Goal: Book appointment/travel/reservation

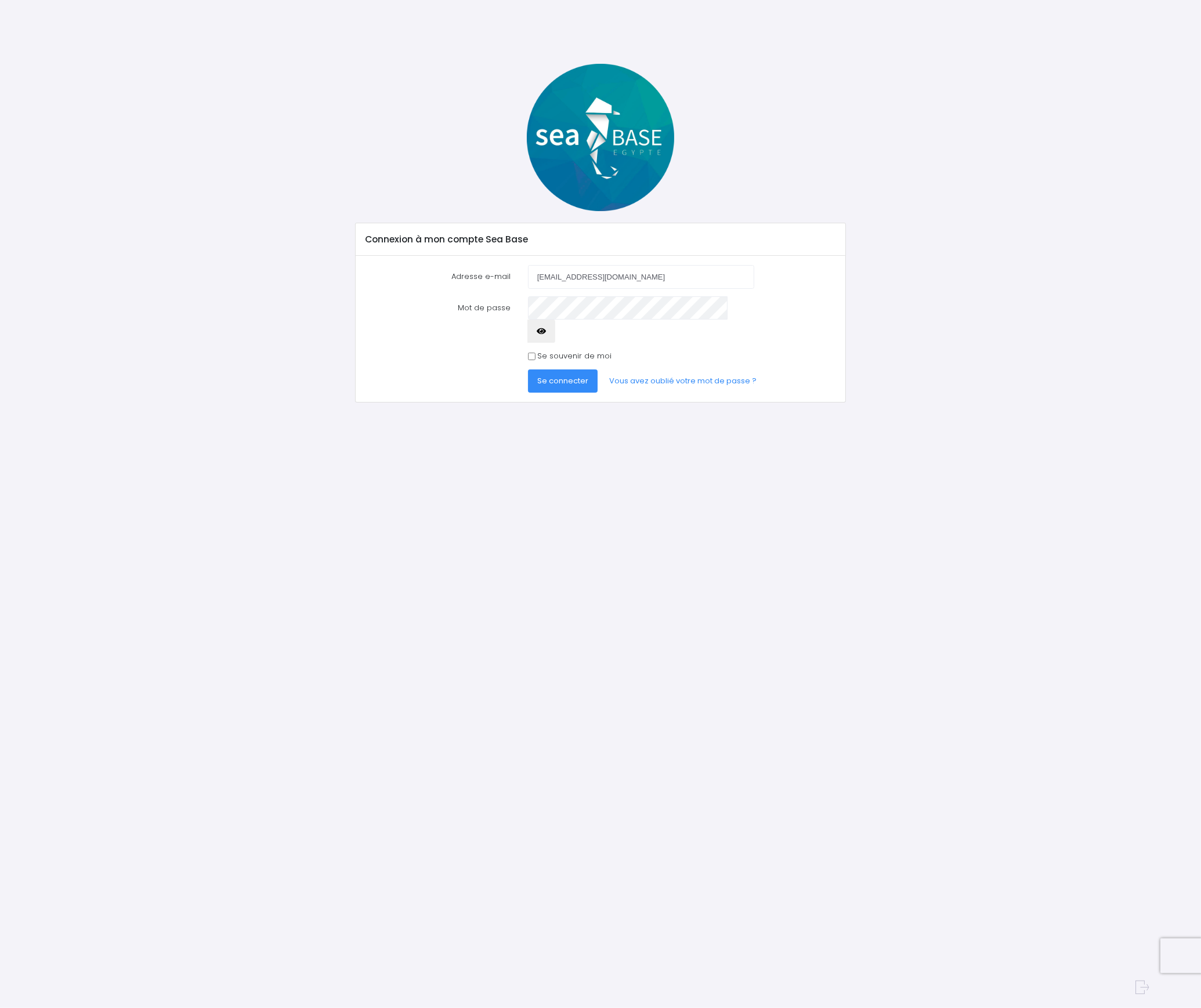
click at [564, 350] on label "Se souvenir de moi" at bounding box center [573, 356] width 74 height 12
click at [536, 352] on input "Se souvenir de moi" at bounding box center [532, 356] width 8 height 8
checkbox input "true"
click at [559, 375] on span "Se connecter" at bounding box center [562, 380] width 51 height 11
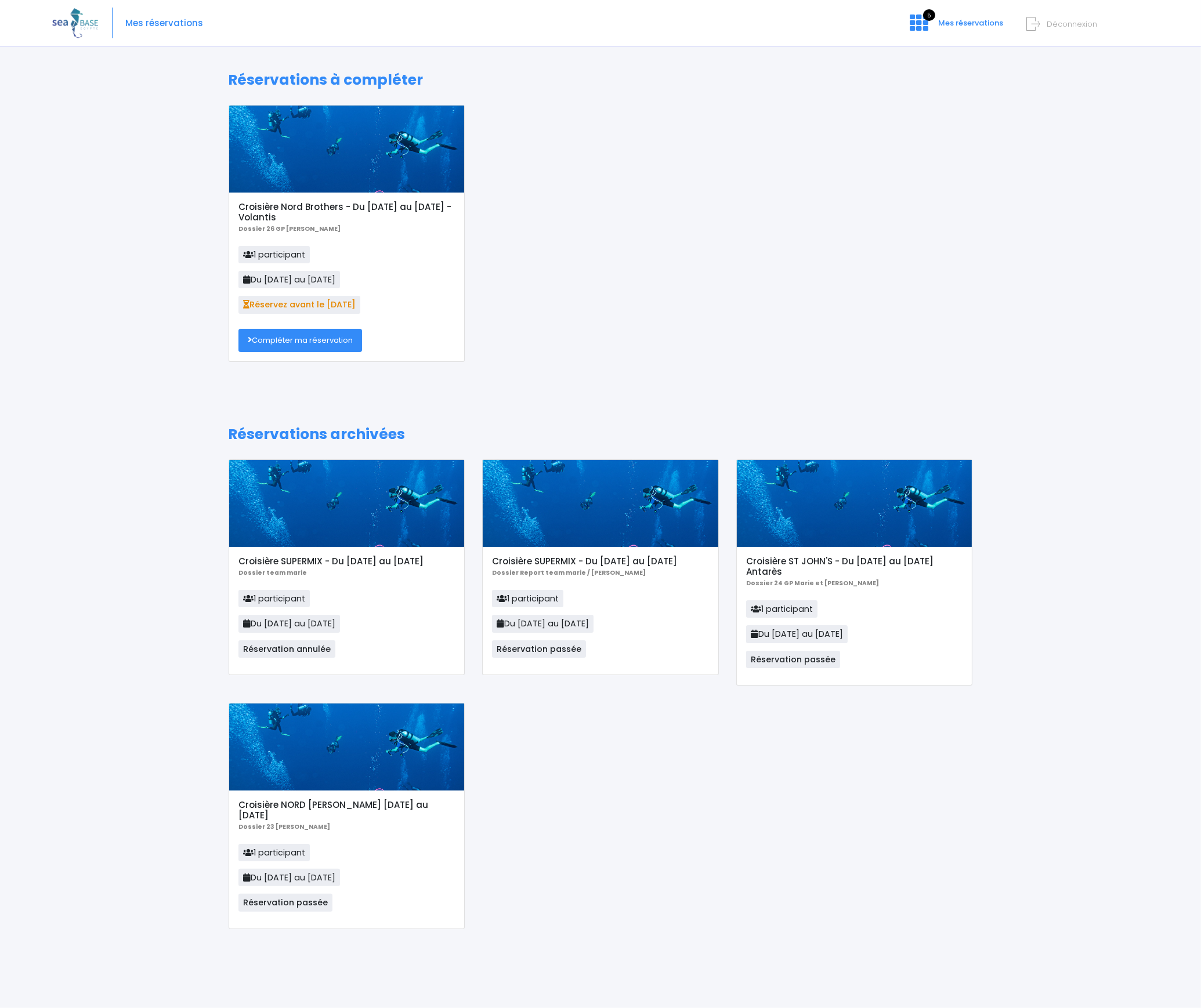
click at [324, 344] on link "Compléter ma réservation" at bounding box center [300, 341] width 124 height 23
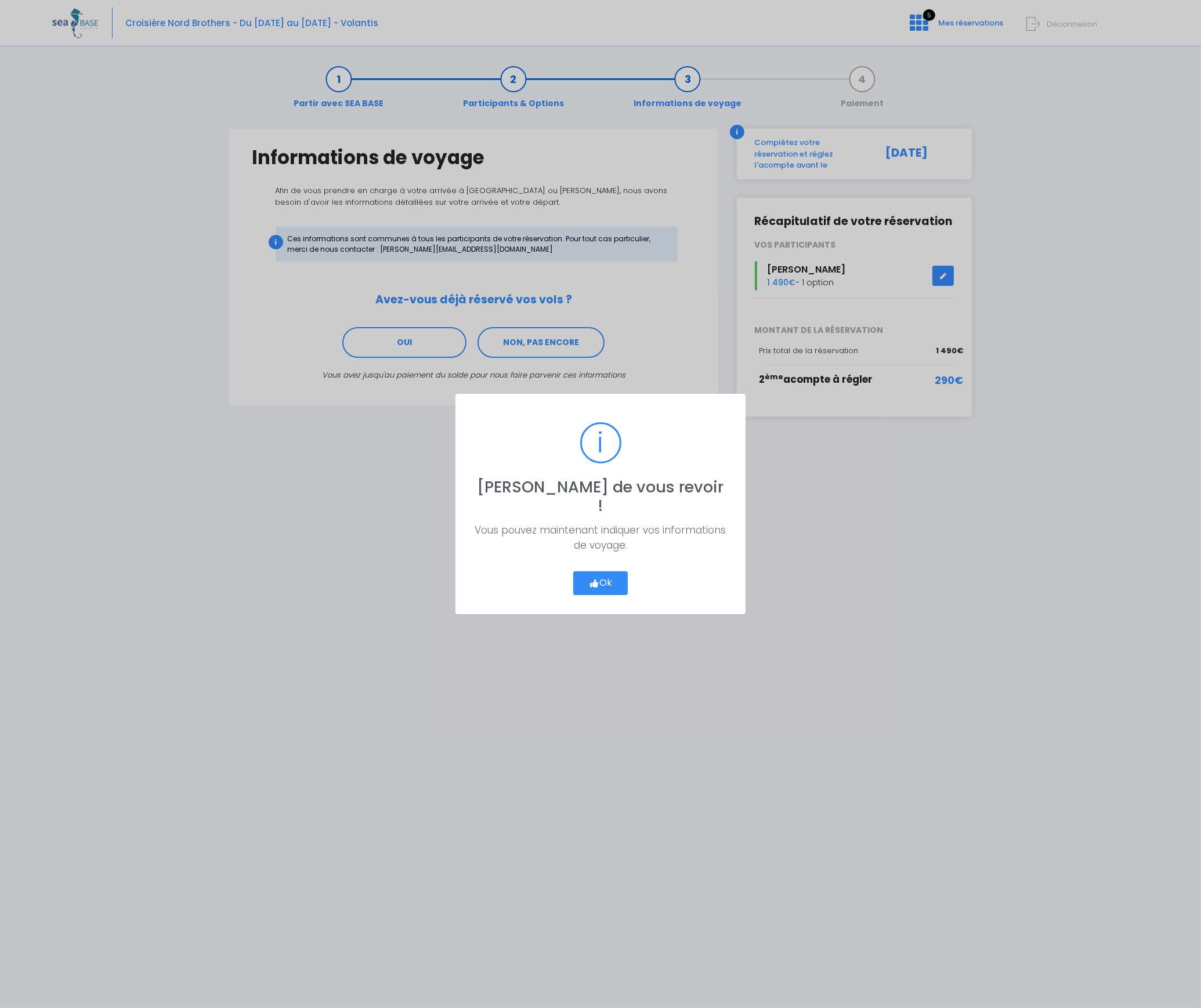
click at [606, 573] on button "Ok" at bounding box center [600, 583] width 55 height 24
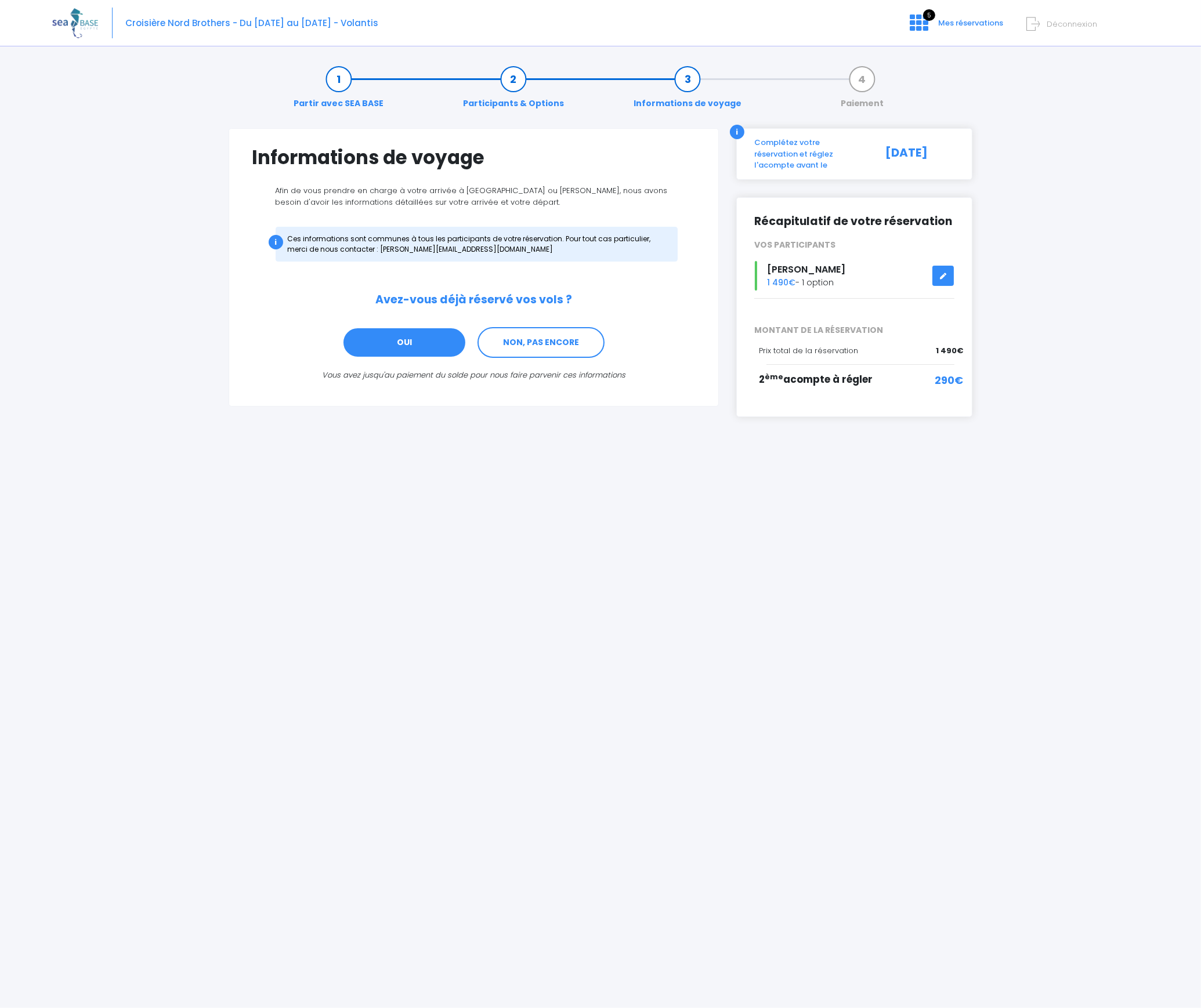
click at [413, 347] on link "OUI" at bounding box center [403, 343] width 124 height 32
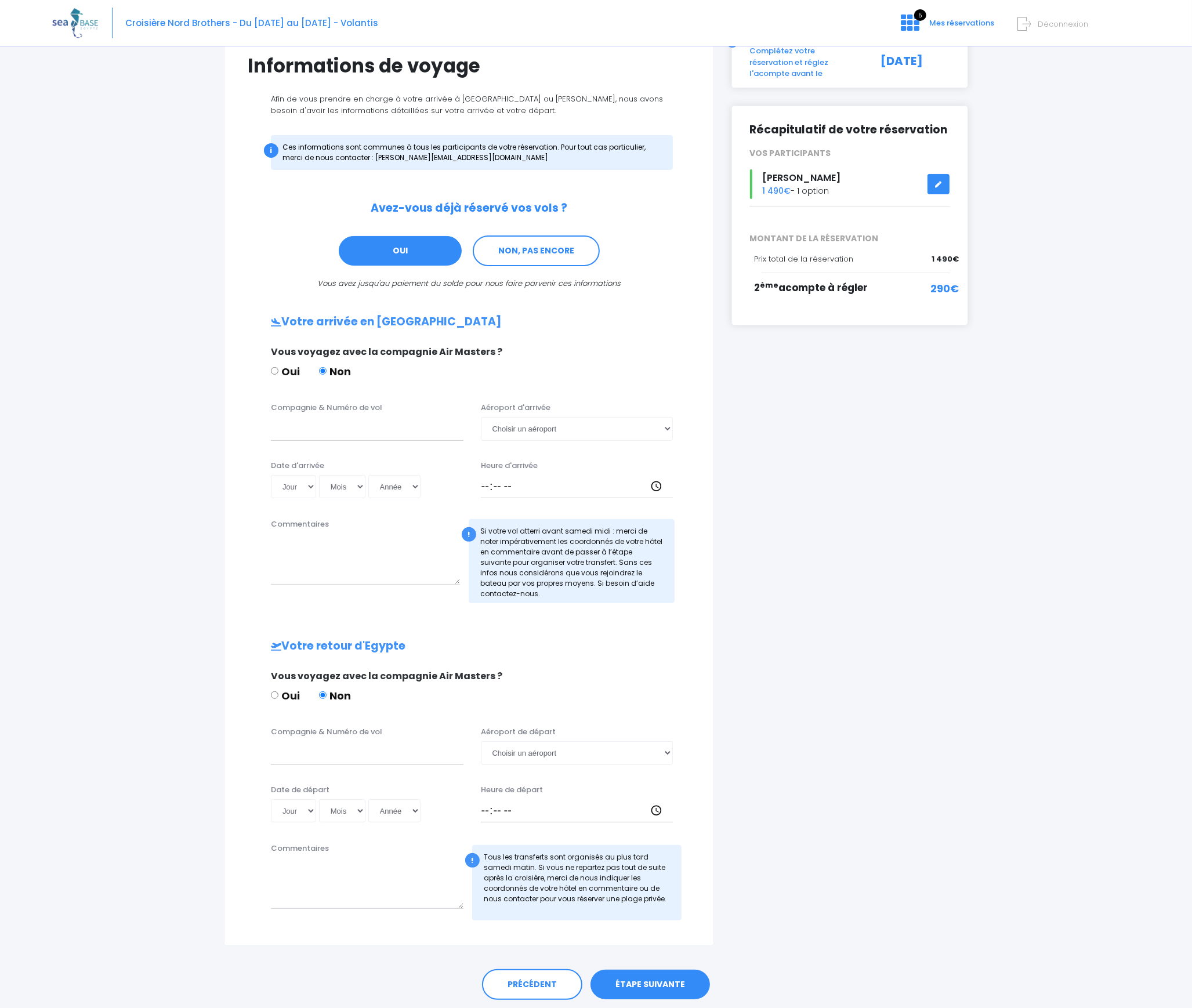
scroll to position [129, 0]
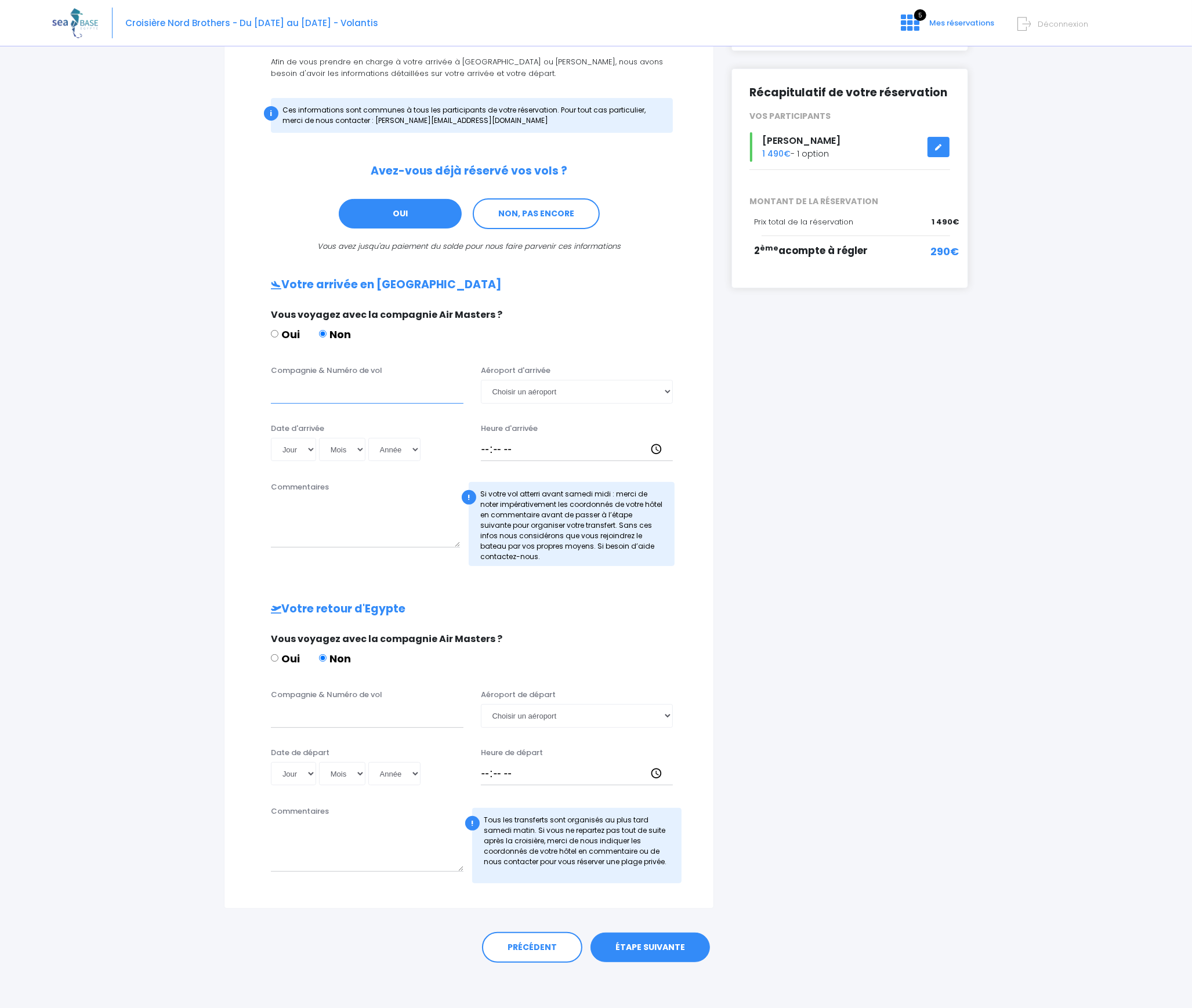
click at [358, 393] on input "Compagnie & Numéro de vol" at bounding box center [367, 392] width 193 height 23
click at [271, 333] on input "Oui" at bounding box center [274, 334] width 8 height 8
radio input "true"
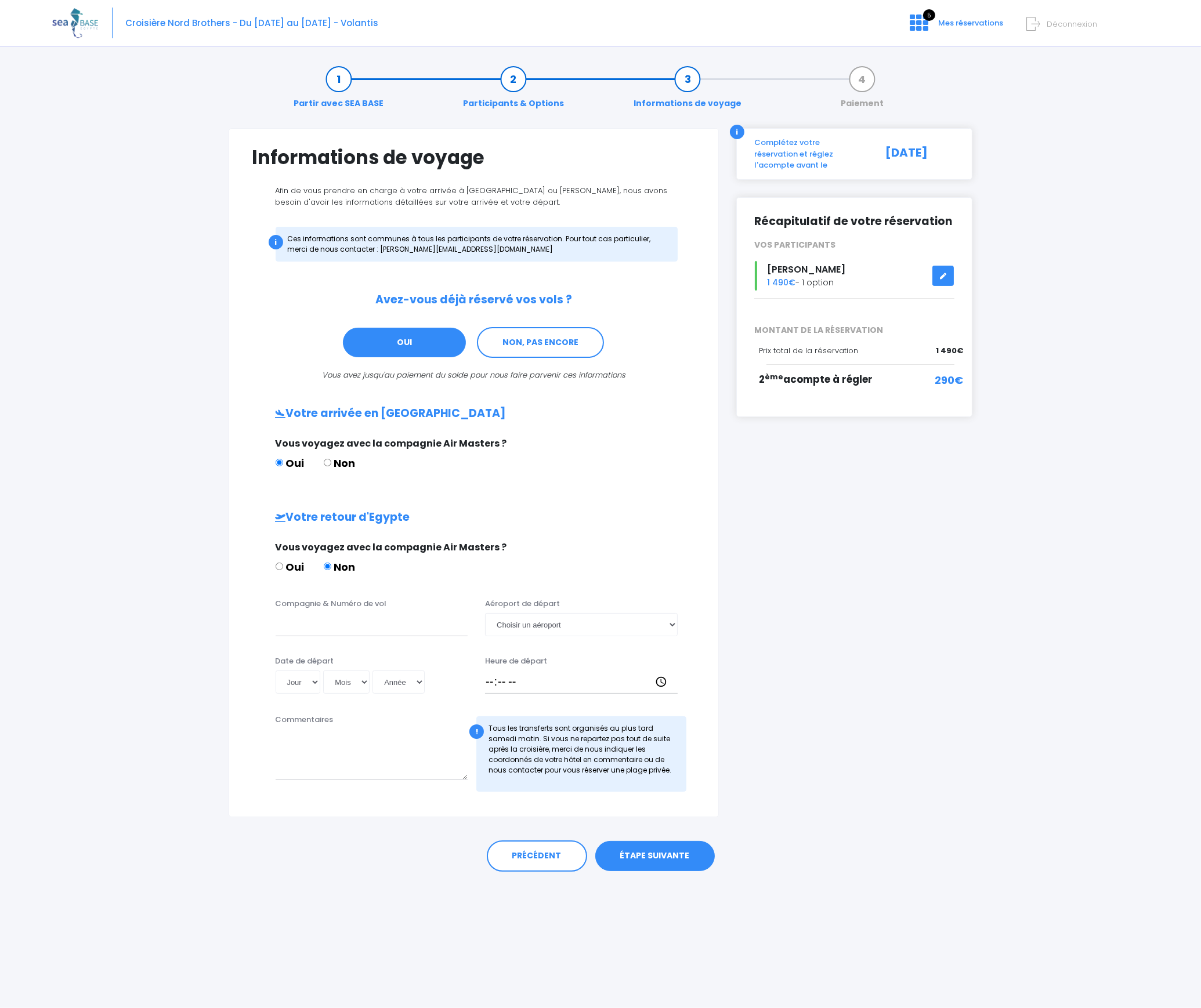
click at [333, 462] on label "Non" at bounding box center [339, 463] width 32 height 15
click at [331, 462] on input "Non" at bounding box center [327, 463] width 8 height 8
radio input "true"
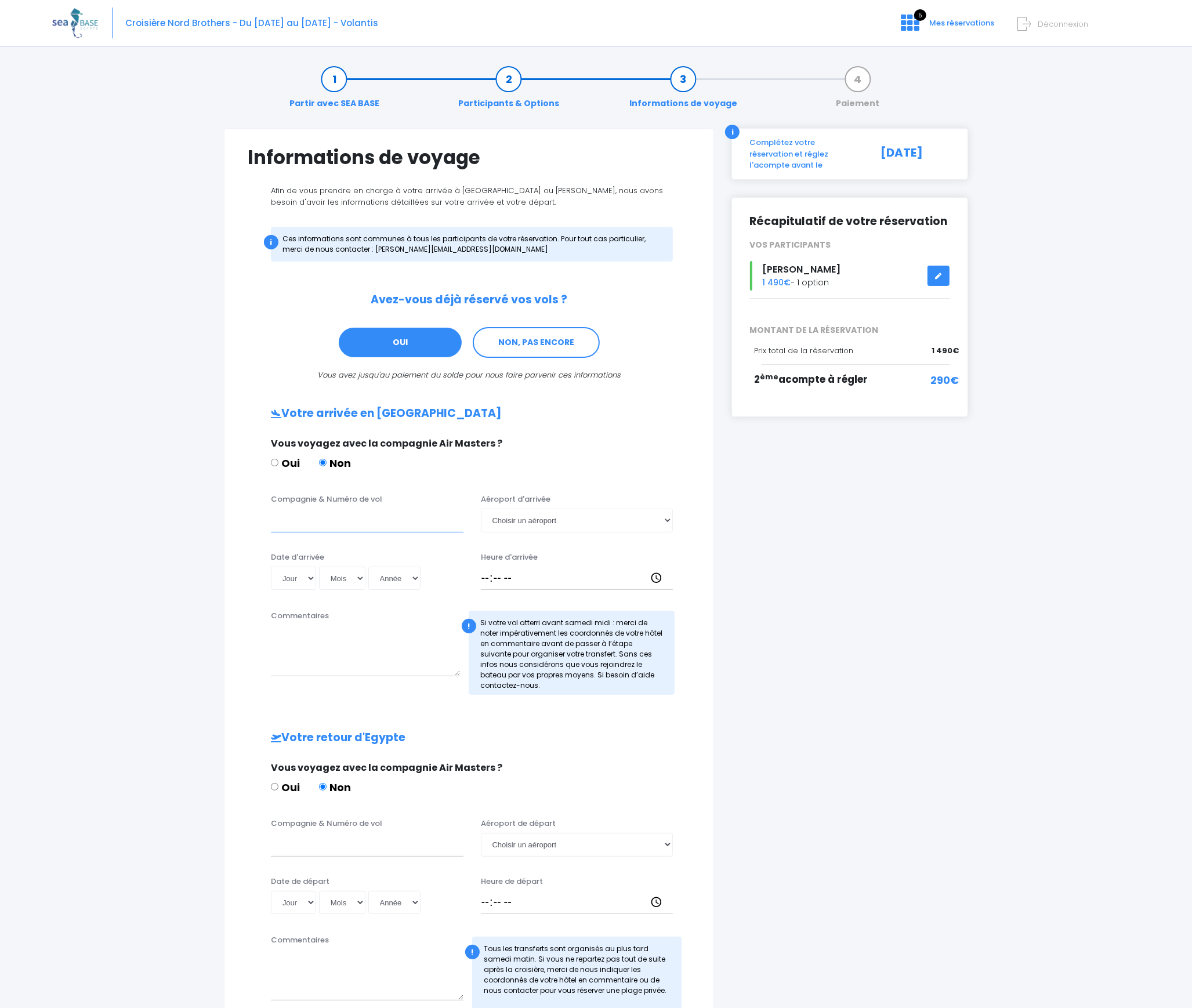
click at [351, 513] on input "Compagnie & Numéro de vol" at bounding box center [367, 520] width 193 height 23
click at [516, 528] on select "Choisir un aéroport Hurghada Marsa Alam" at bounding box center [577, 520] width 193 height 23
select select "Hurghada"
click at [481, 509] on select "Choisir un aéroport Hurghada Marsa Alam" at bounding box center [577, 520] width 193 height 23
click at [274, 519] on input "Compagnie & Numéro de vol" at bounding box center [367, 520] width 193 height 23
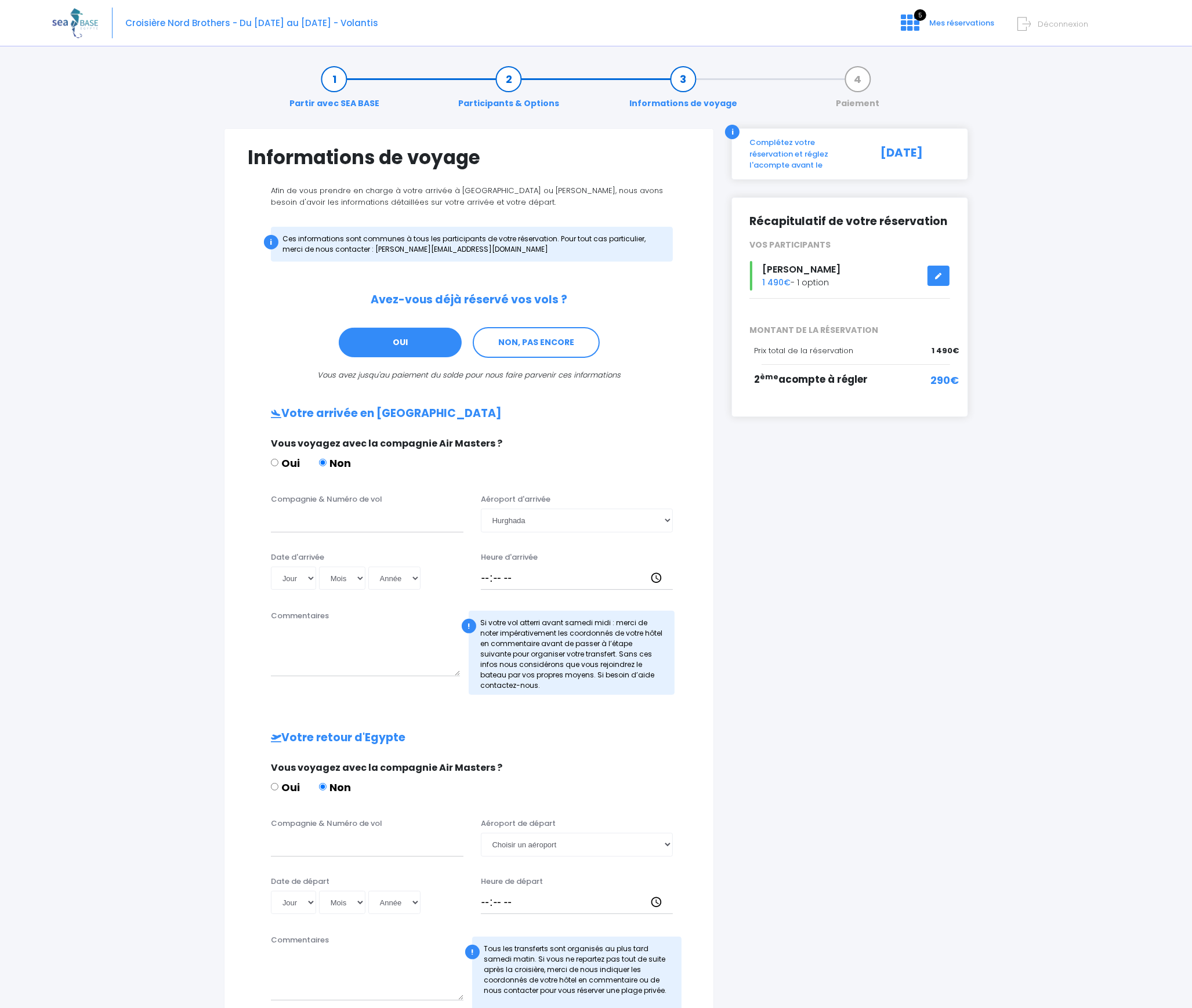
click at [859, 536] on div "i Complétez votre réservation et réglez l'acompte avant le 30/09/2025 Récapitul…" at bounding box center [849, 583] width 254 height 909
click at [375, 516] on input "Compagnie & Numéro de vol" at bounding box center [367, 520] width 193 height 23
type input "t"
paste input "TO8048"
type input "TO8048"
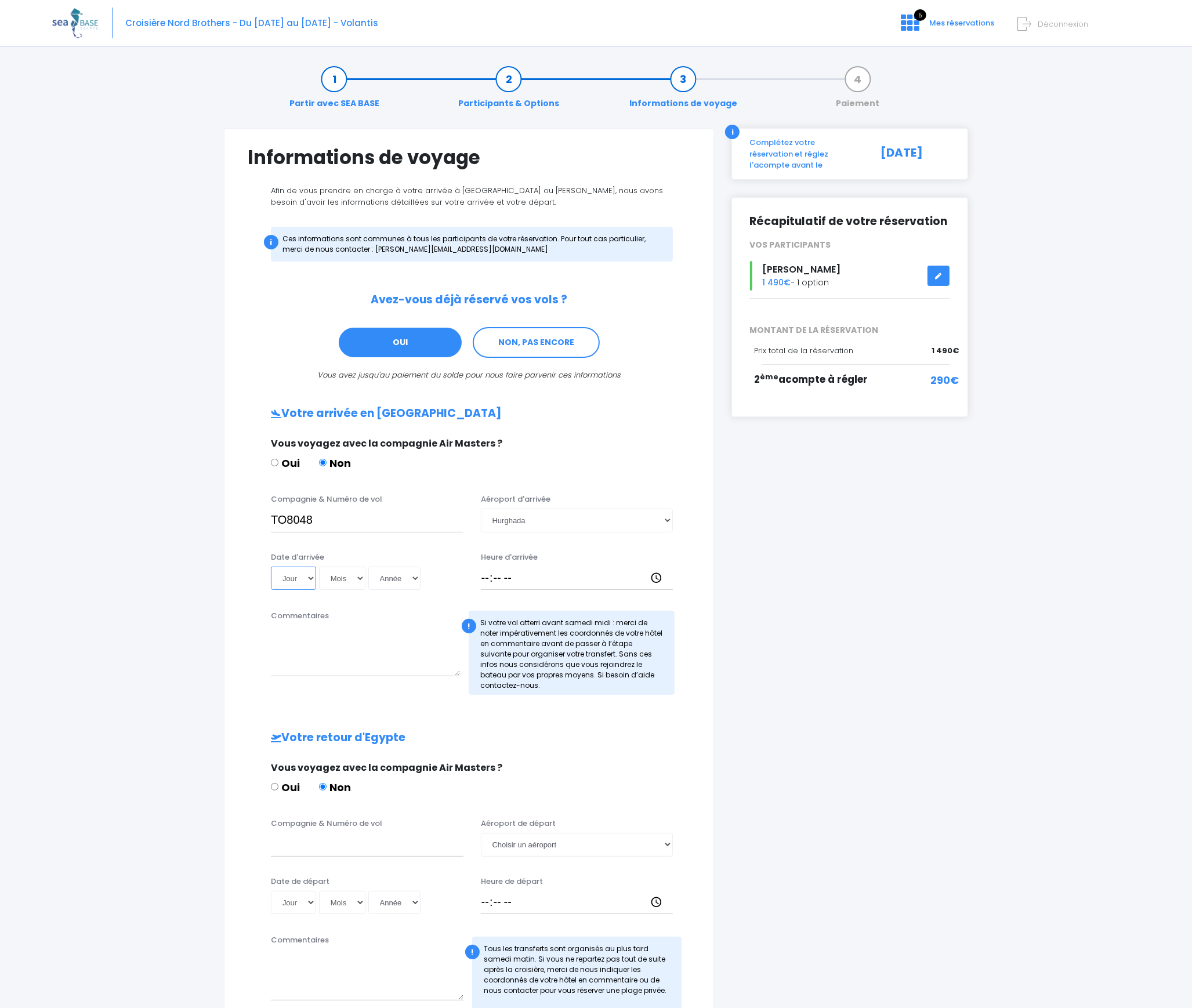
click at [288, 579] on select "Jour 01 02 03 04 05 06 07 08 09 10 11 12 13 14 15 16 17 18 19 20 21 22 23 24 25…" at bounding box center [293, 578] width 45 height 23
click at [271, 566] on select "Jour 01 02 03 04 05 06 07 08 09 10 11 12 13 14 15 16 17 18 19 20 21 22 23 24 25…" at bounding box center [293, 578] width 45 height 23
select select "20"
select select "06"
select select "2045"
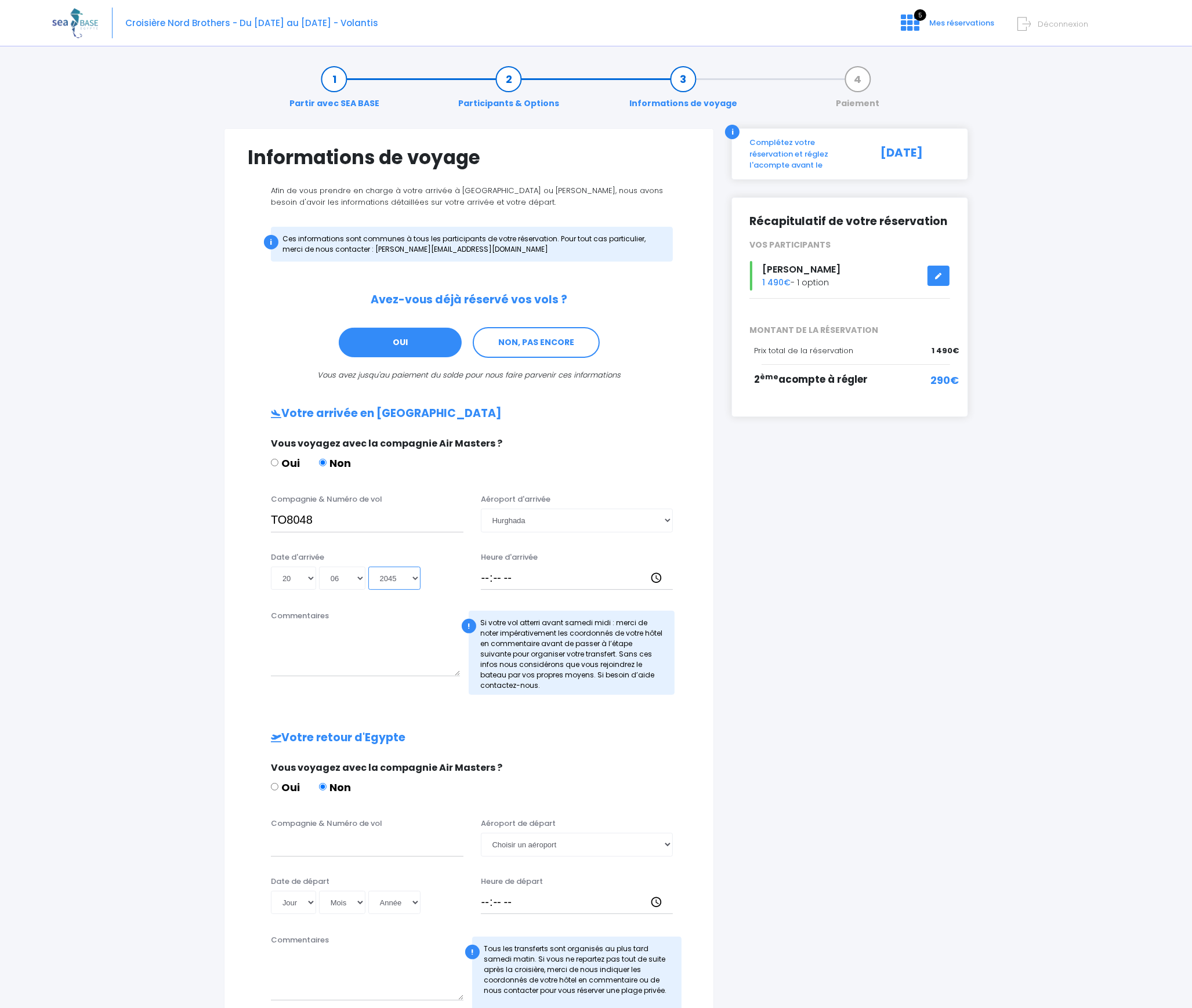
type input "2045-06-20"
select select "2044"
type input "2044-06-20"
select select "2043"
type input "2043-06-20"
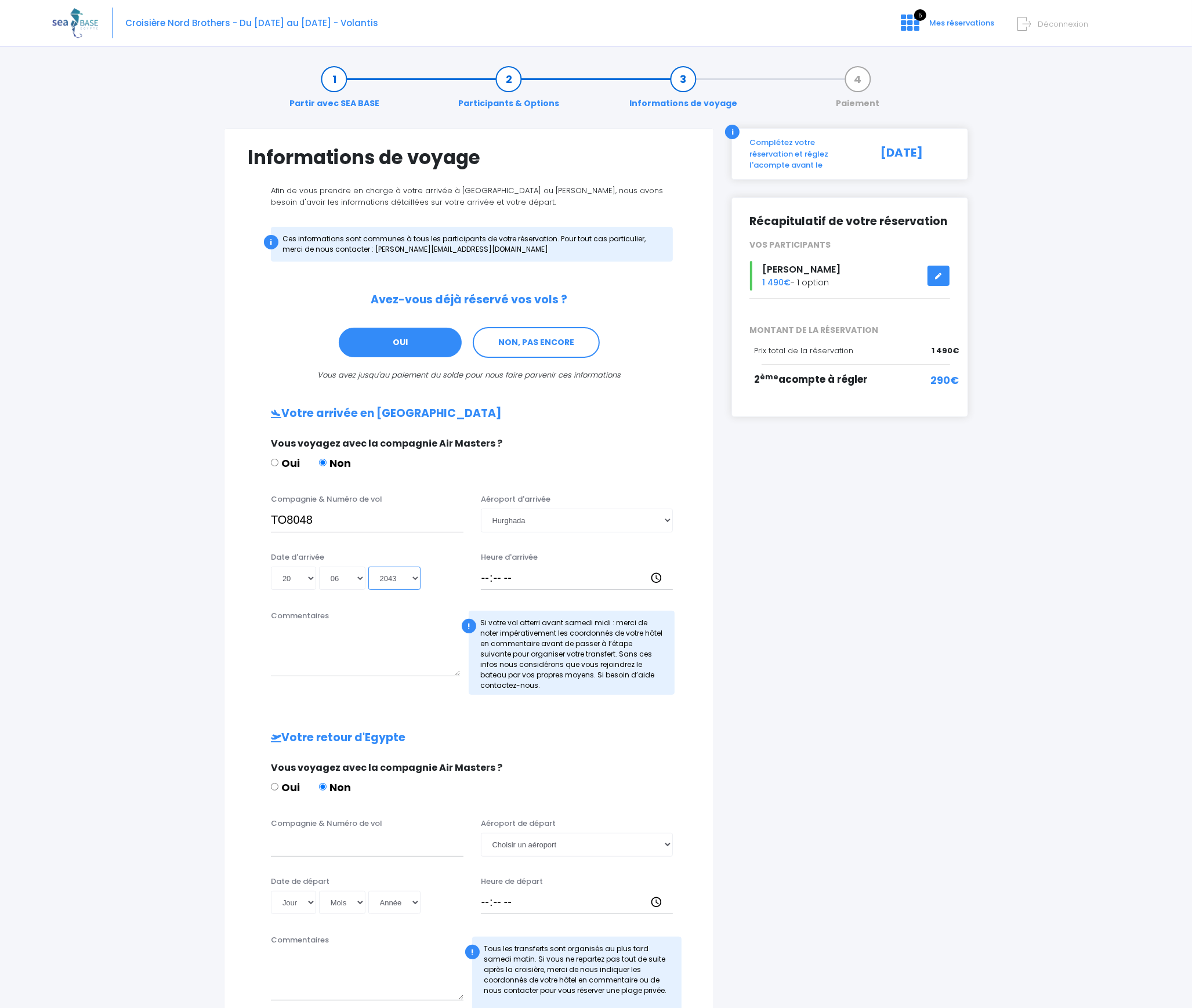
select select "2029"
type input "2029-06-20"
select select "2026"
type input "2026-06-20"
type input "13:45"
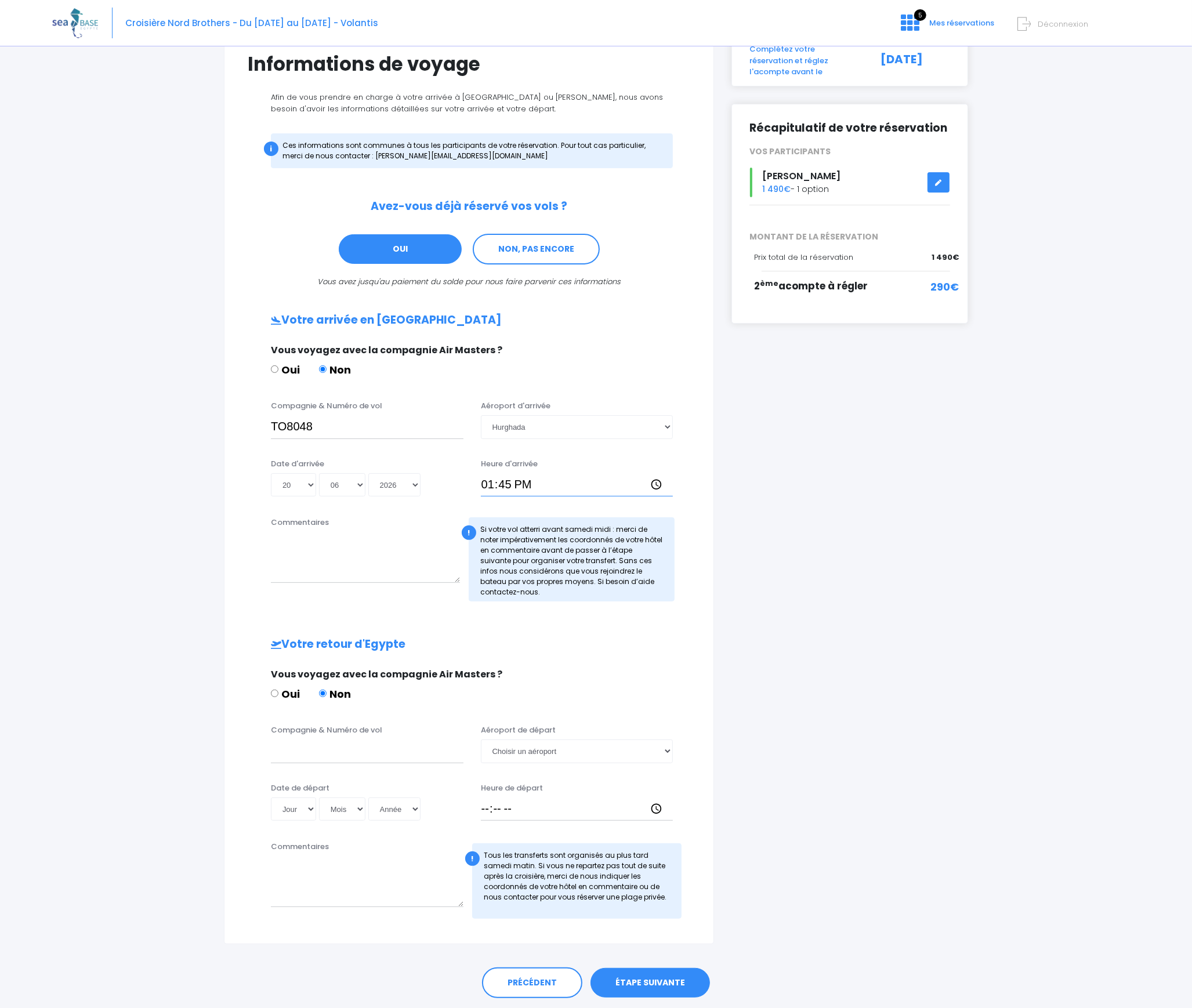
scroll to position [116, 0]
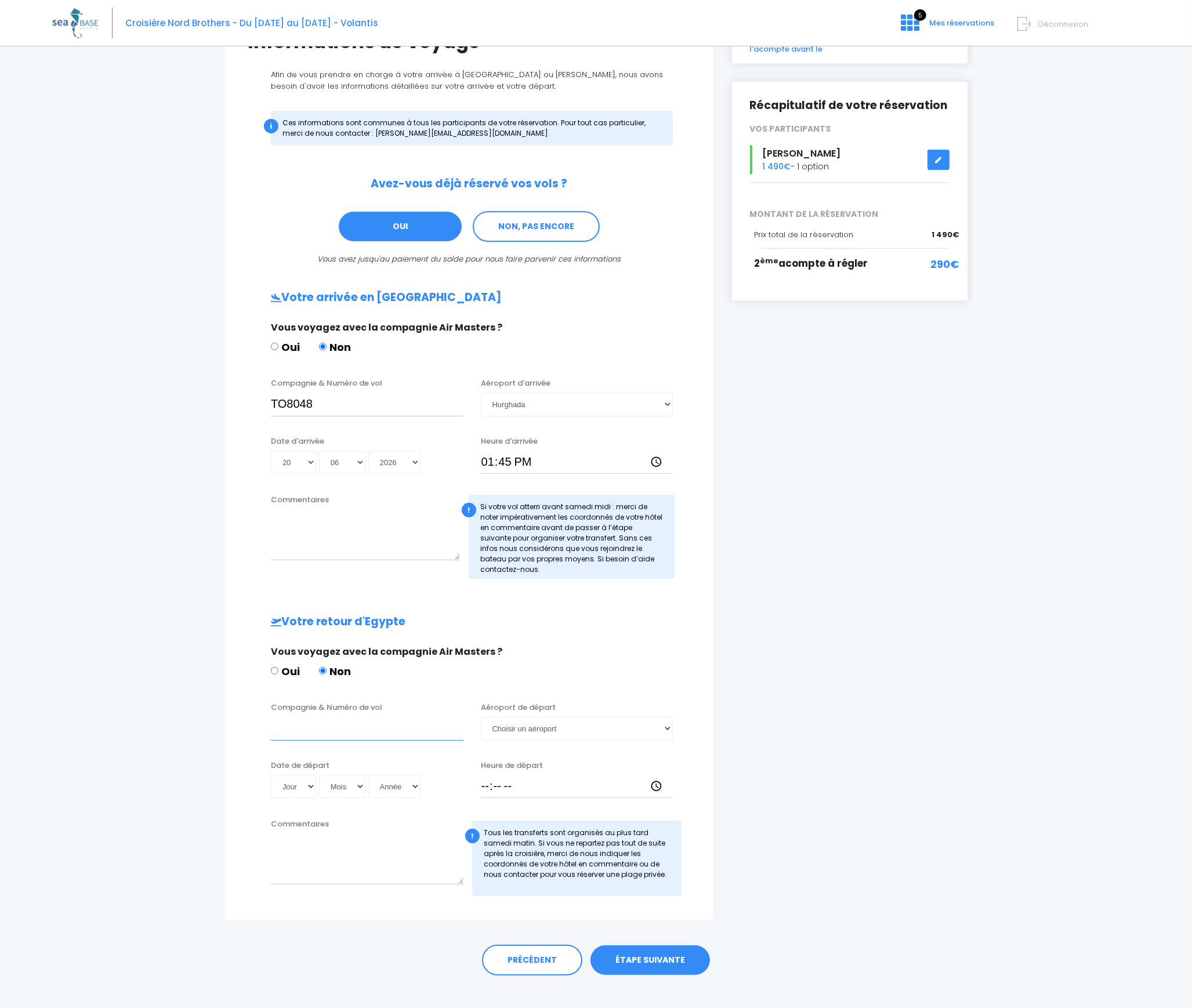
click at [332, 731] on input "Compagnie & Numéro de vol" at bounding box center [367, 729] width 193 height 23
click at [866, 659] on div "i Complétez votre réservation et réglez l'acompte avant le 30/09/2025 Récapitul…" at bounding box center [849, 467] width 254 height 909
click at [341, 733] on input "Compagnie & Numéro de vol" at bounding box center [367, 729] width 193 height 23
paste input "TO8049"
type input "TO8049"
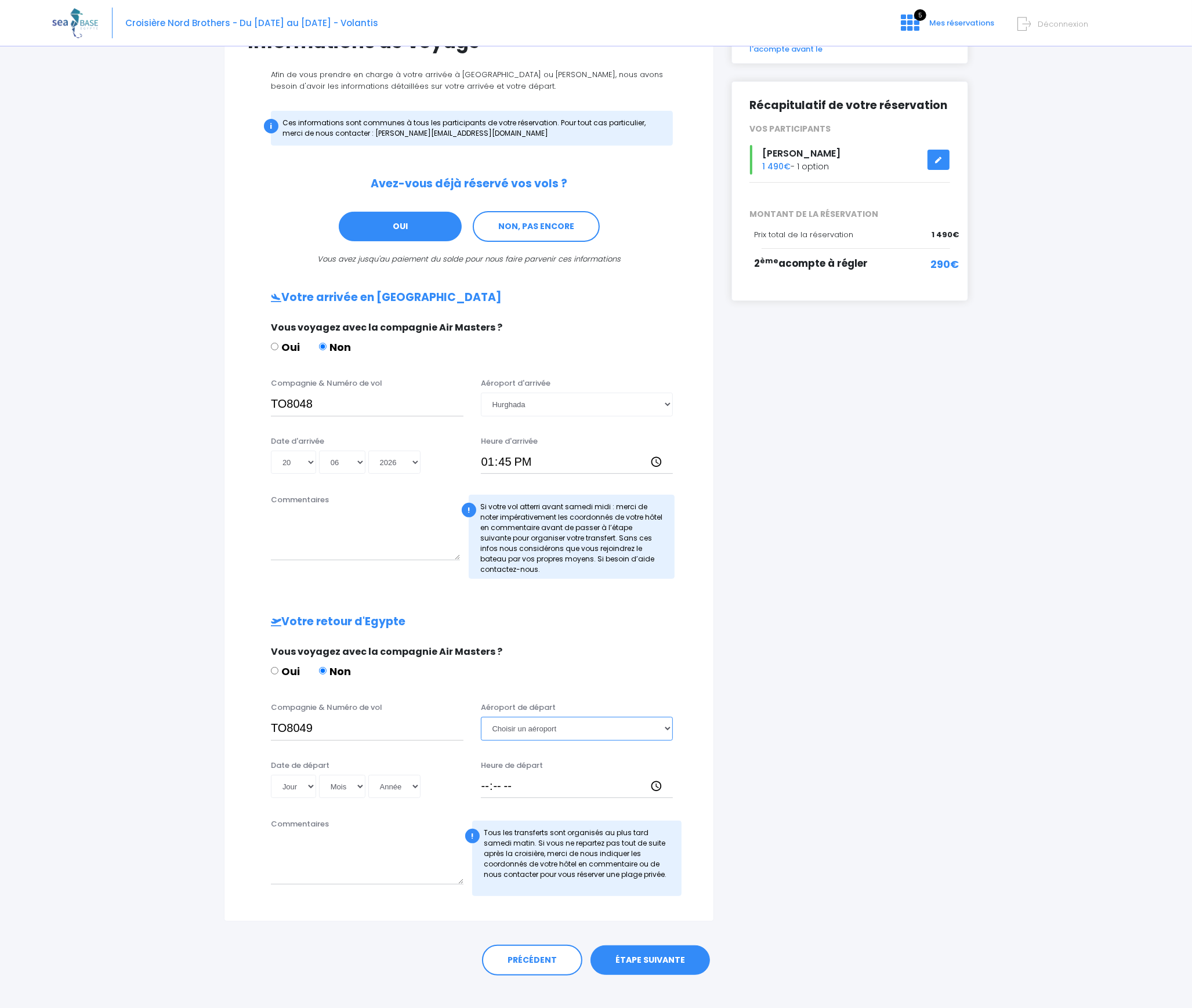
select select "Hurghada"
select select "27"
select select "06"
select select "2045"
type input "2045-06-27"
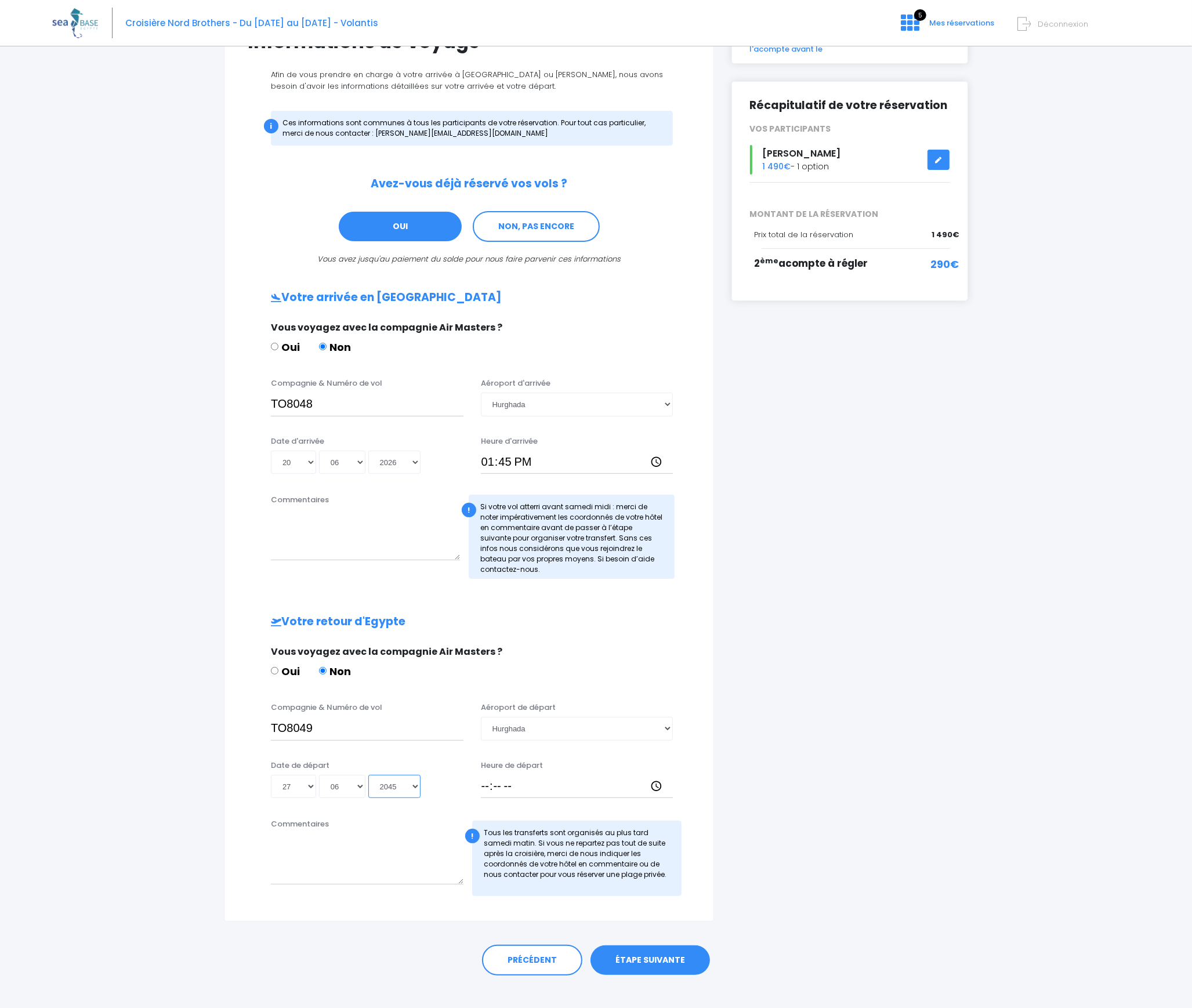
select select "2029"
type input "2029-06-27"
select select "2026"
type input "2026-06-27"
type input "14:40"
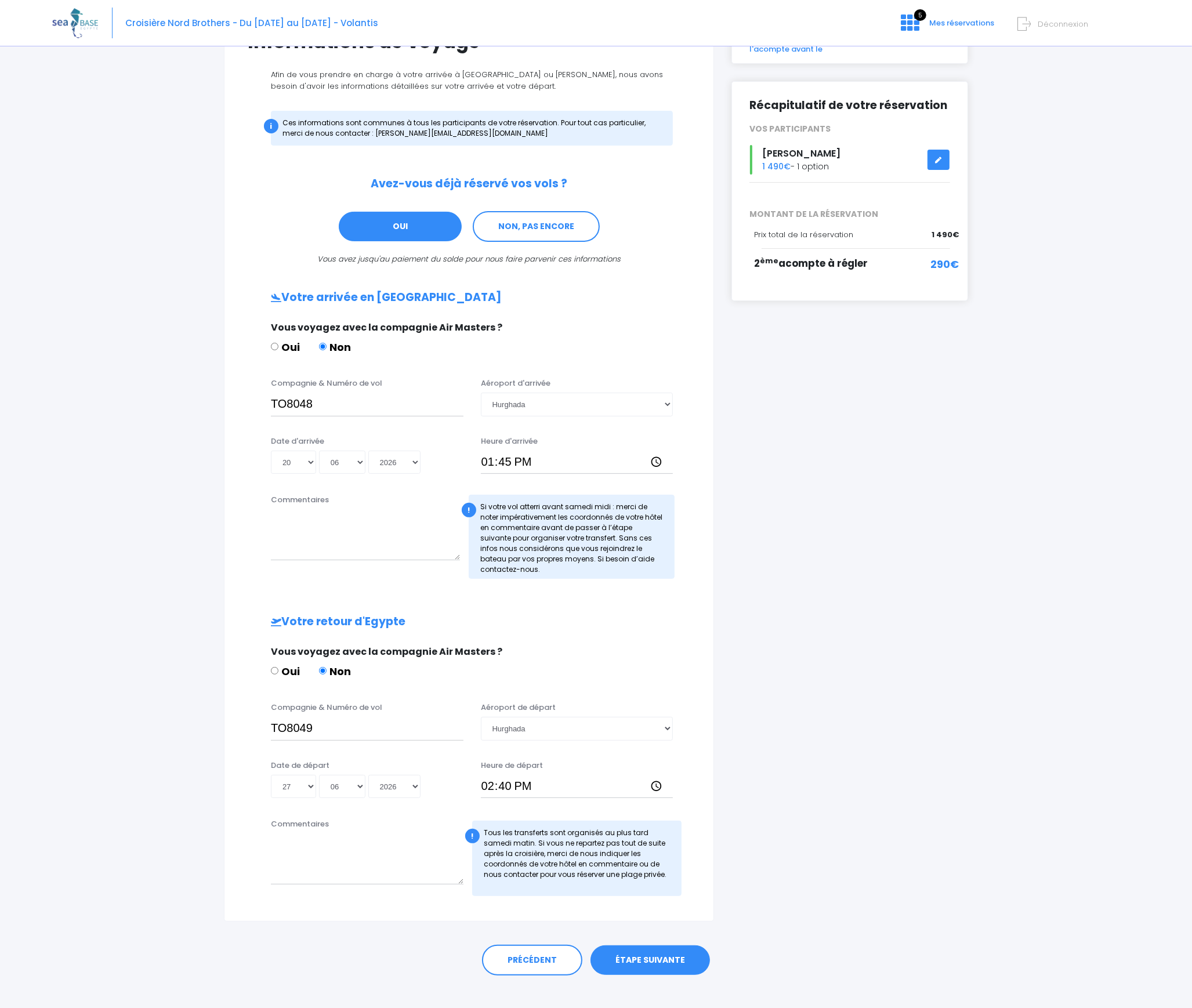
click at [653, 948] on link "ÉTAPE SUIVANTE" at bounding box center [650, 960] width 119 height 30
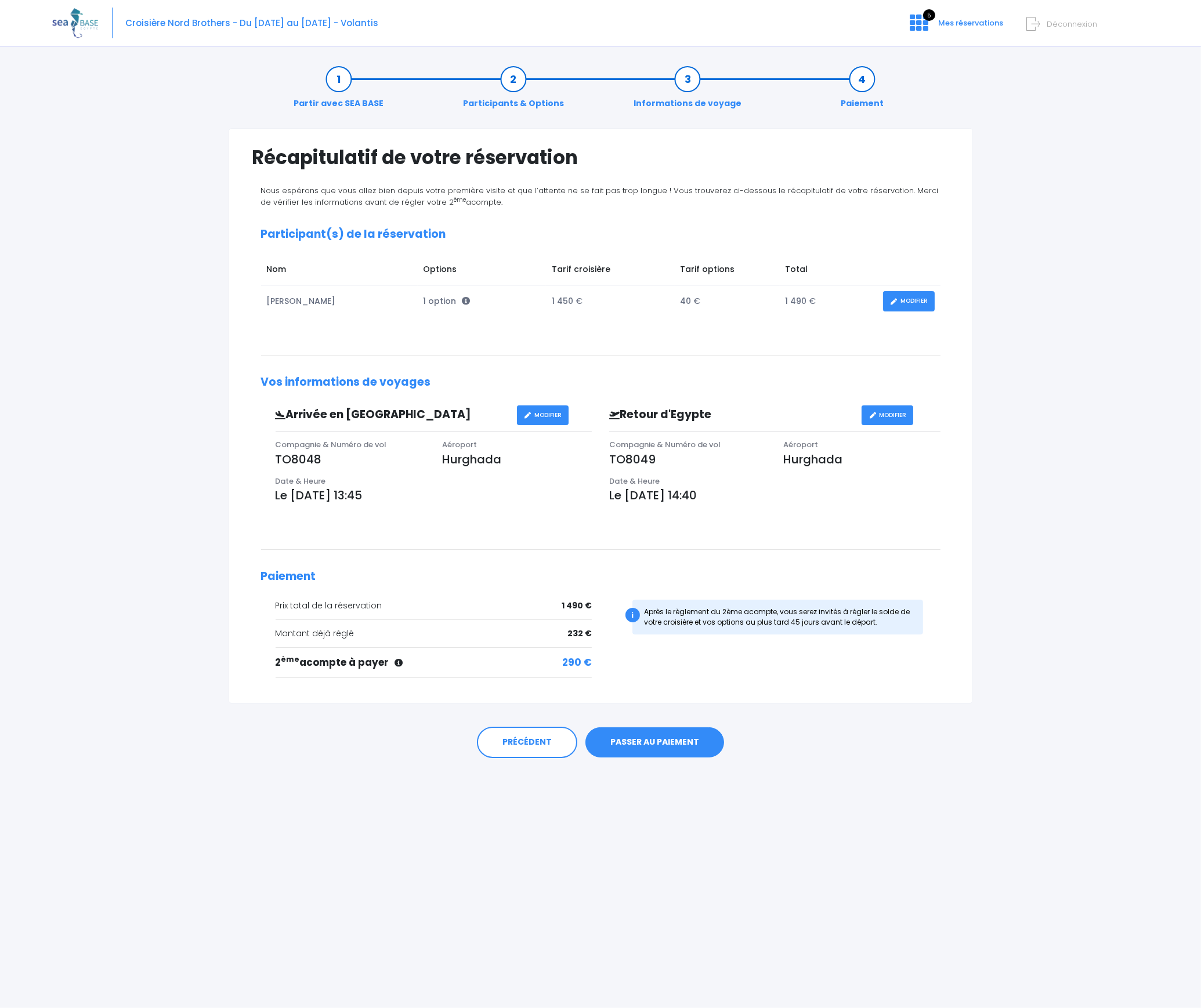
click at [658, 742] on link "PASSER AU PAIEMENT" at bounding box center [655, 742] width 138 height 30
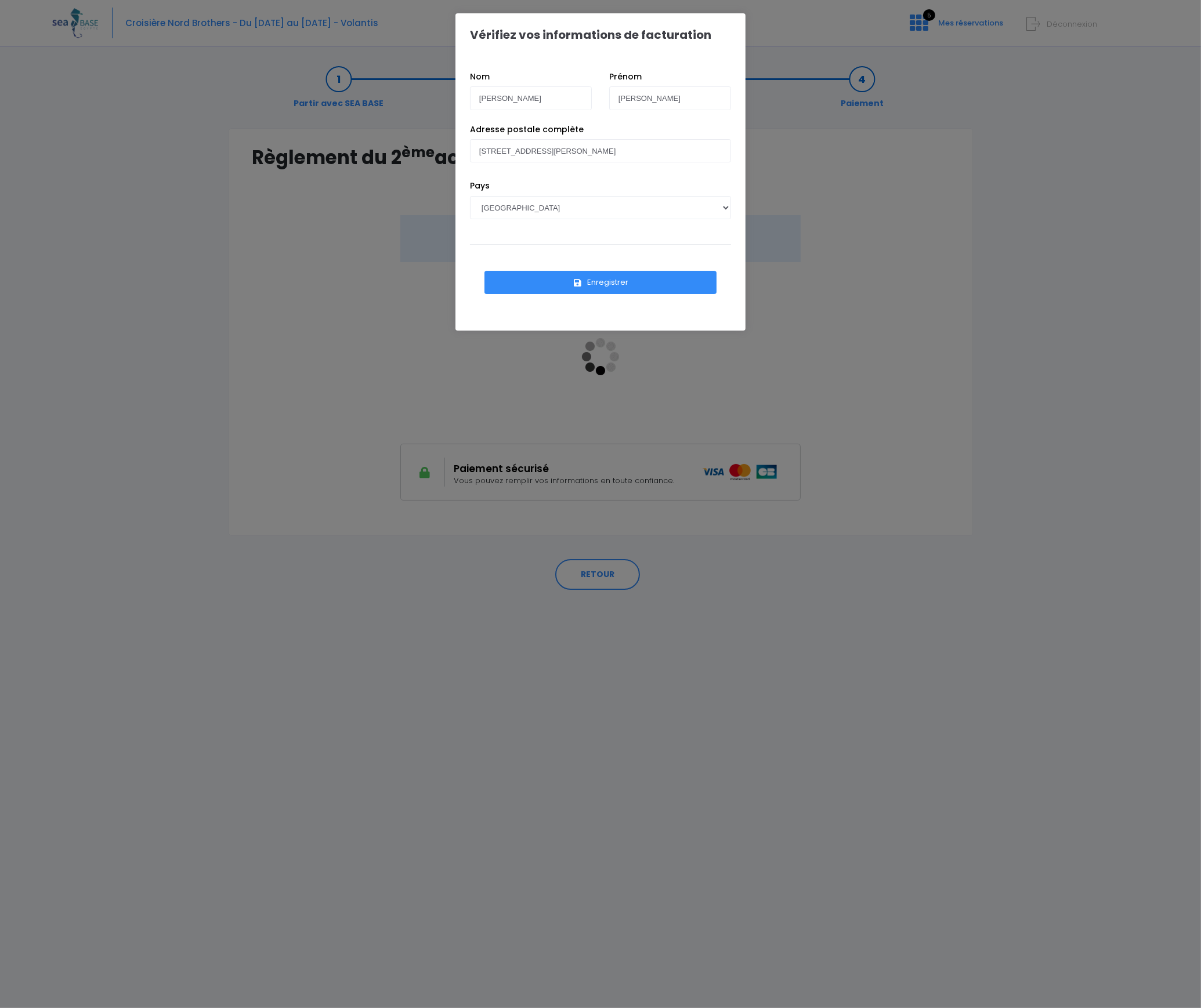
click at [613, 283] on button "Enregistrer" at bounding box center [601, 282] width 232 height 23
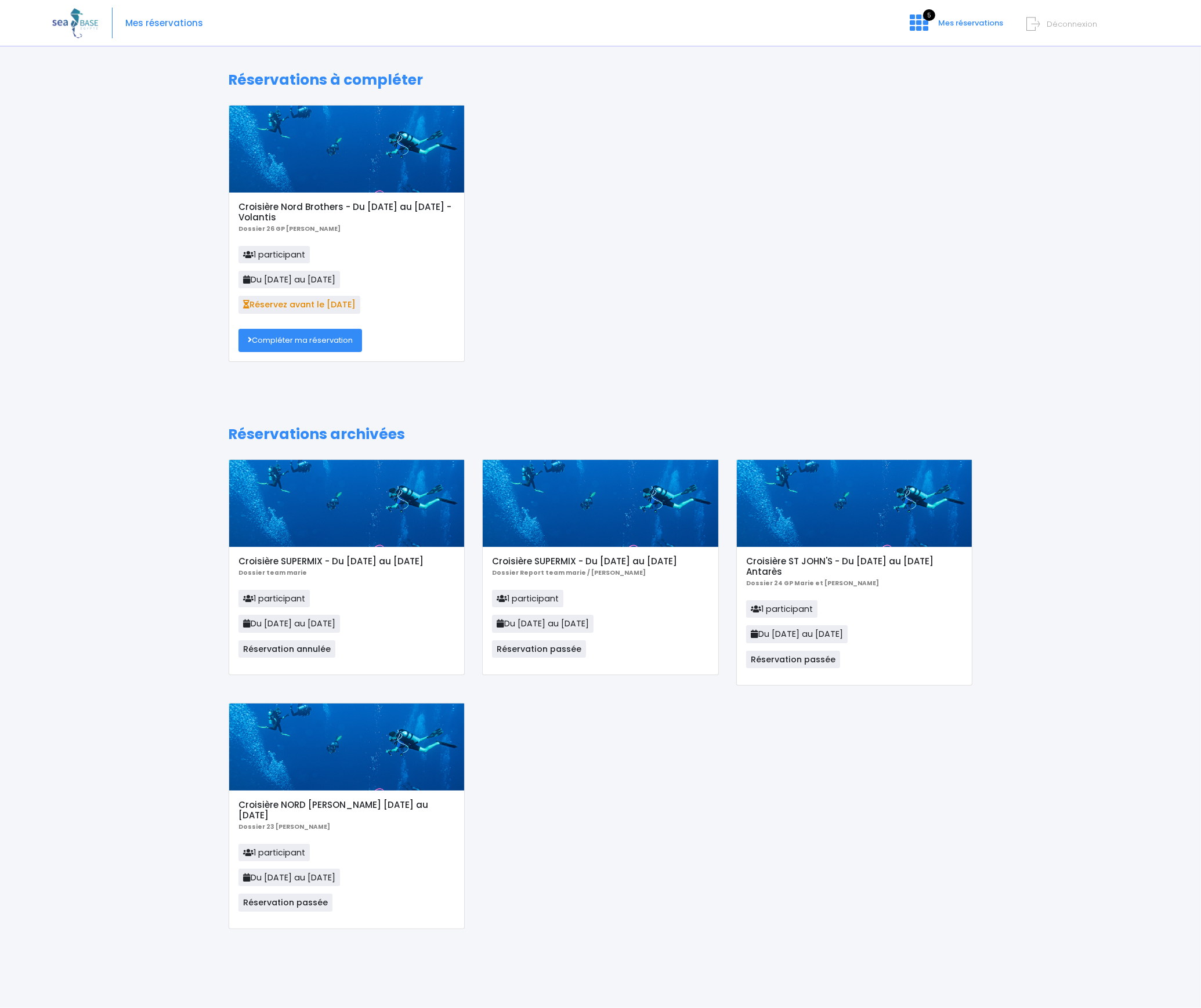
click at [345, 190] on div at bounding box center [347, 149] width 235 height 87
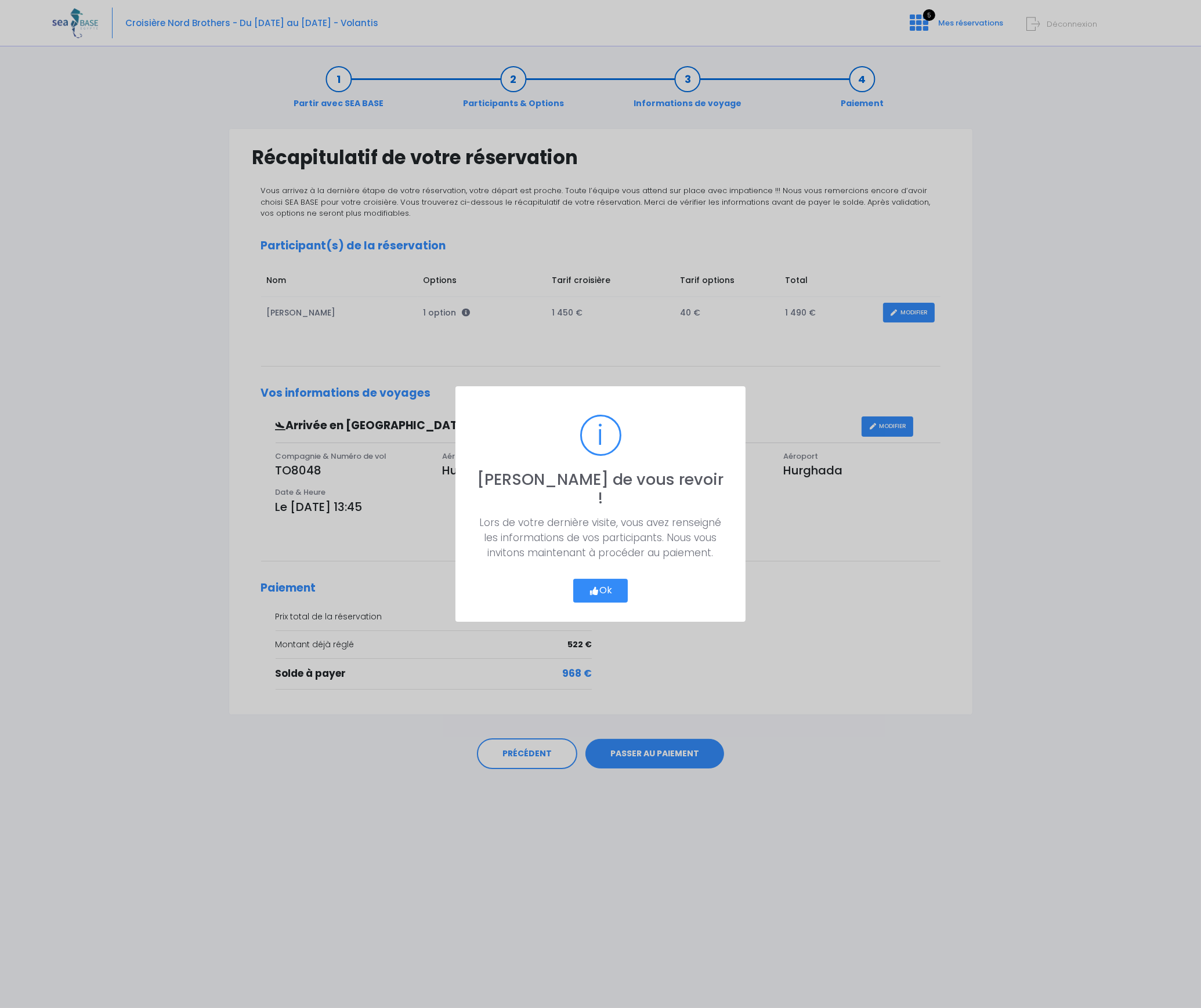
click at [606, 579] on button "Ok" at bounding box center [600, 590] width 55 height 24
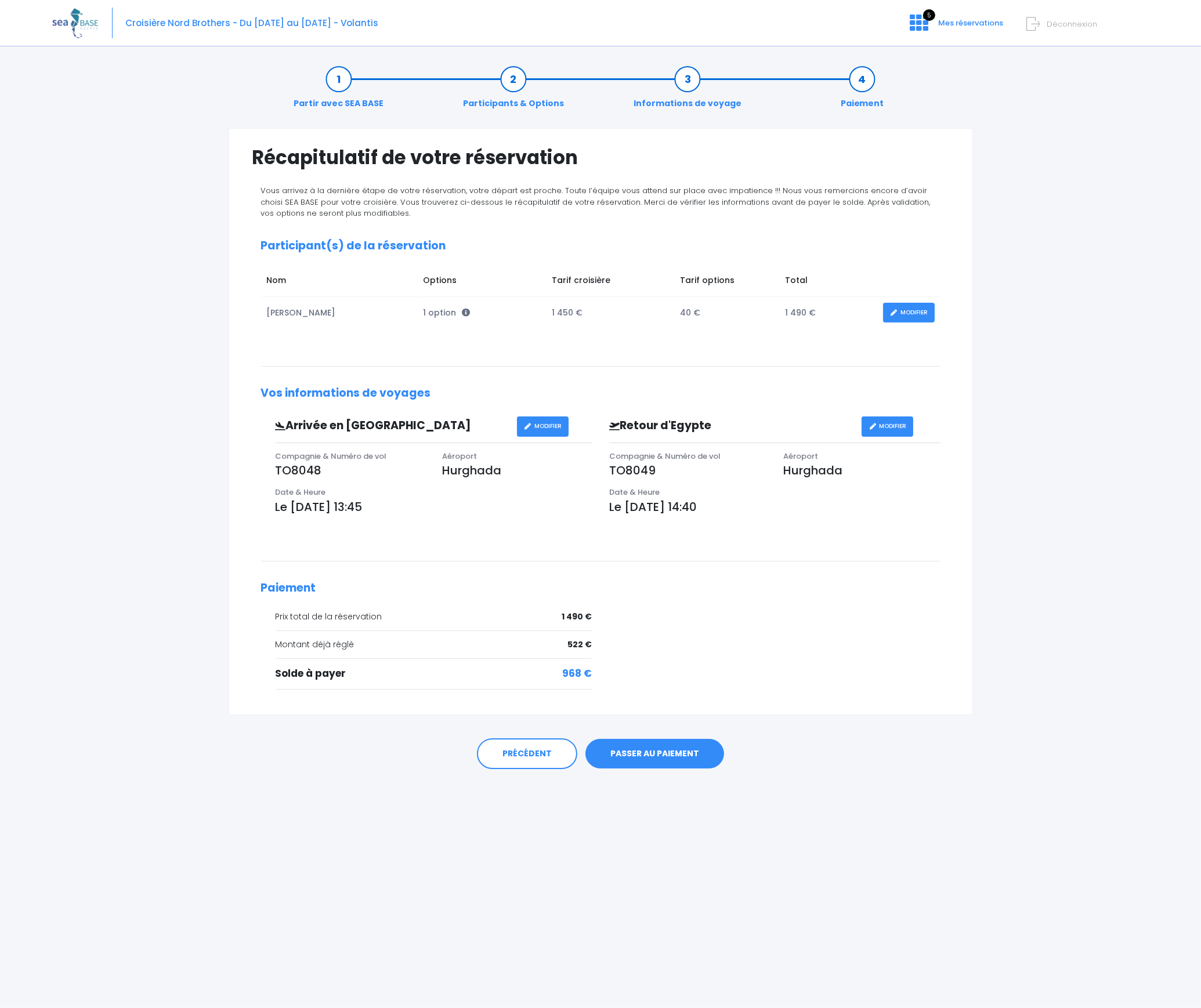
click at [204, 209] on div "Partir avec SEA BASE Participants & Options Informations de voyage Paiement Réc…" at bounding box center [600, 531] width 1096 height 954
